Goal: Information Seeking & Learning: Understand process/instructions

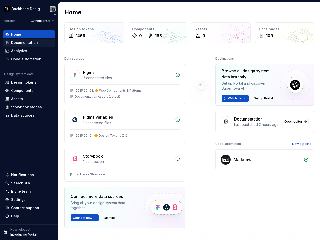
click at [33, 40] on div "Documentation" at bounding box center [24, 42] width 27 height 5
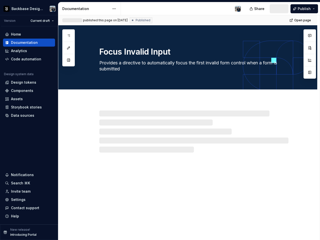
click at [276, 11] on div "Share Publish" at bounding box center [282, 8] width 75 height 13
click at [70, 32] on button "button" at bounding box center [68, 35] width 9 height 9
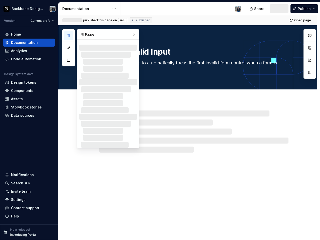
type textarea "*"
click at [149, 11] on div at bounding box center [183, 8] width 124 height 13
click at [275, 10] on div "Share Publish" at bounding box center [282, 8] width 75 height 13
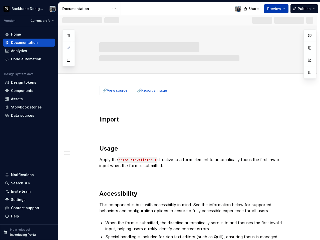
click at [282, 9] on button "Preview" at bounding box center [276, 8] width 25 height 9
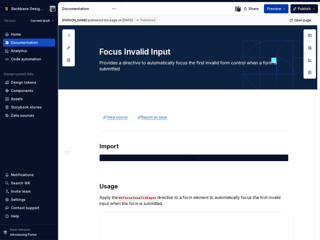
click at [277, 10] on span "Preview" at bounding box center [275, 8] width 14 height 5
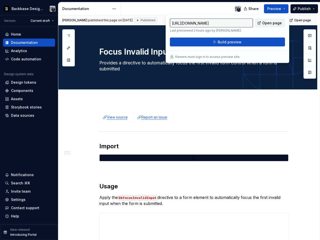
click at [269, 26] on link "Open page" at bounding box center [270, 23] width 30 height 9
type textarea "*"
